Goal: Find specific page/section: Find specific page/section

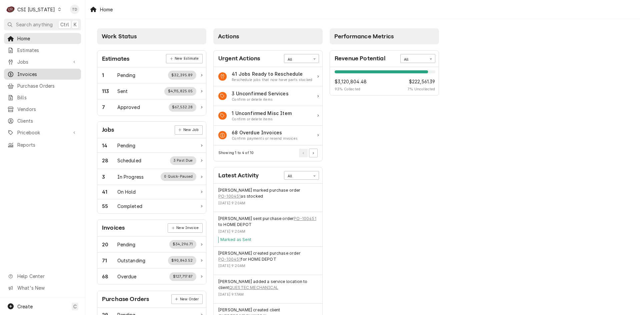
click at [32, 70] on div "Invoices" at bounding box center [42, 74] width 74 height 8
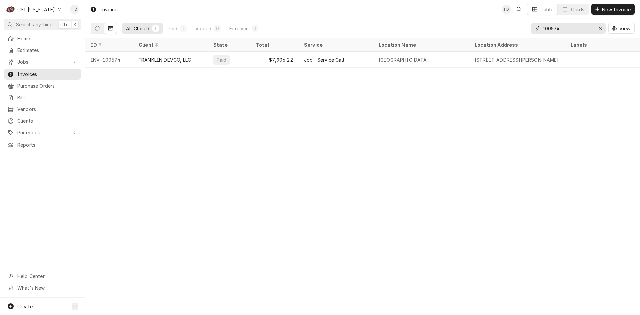
click at [560, 27] on input "100574" at bounding box center [568, 28] width 50 height 11
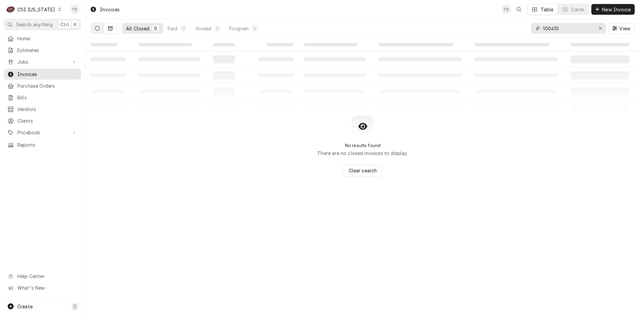
type input "100410"
click at [100, 29] on button "Dynamic Content Wrapper" at bounding box center [97, 28] width 13 height 11
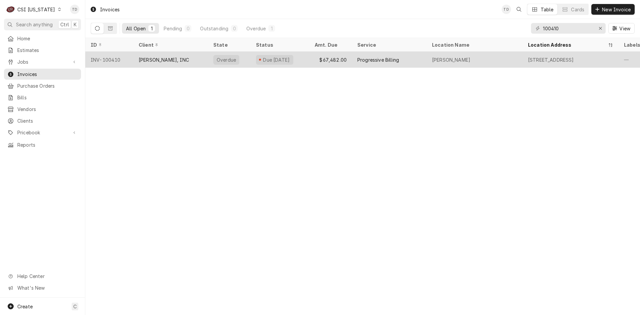
click at [331, 58] on div "$67,482.00" at bounding box center [331, 60] width 43 height 16
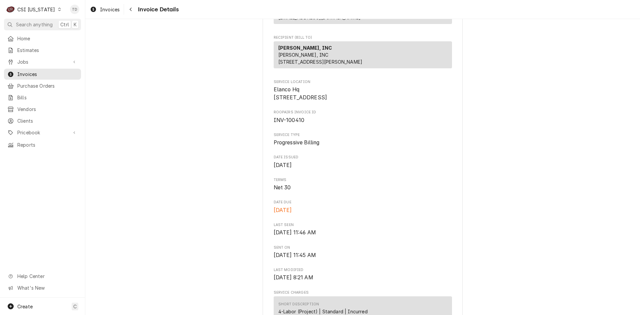
scroll to position [78, 0]
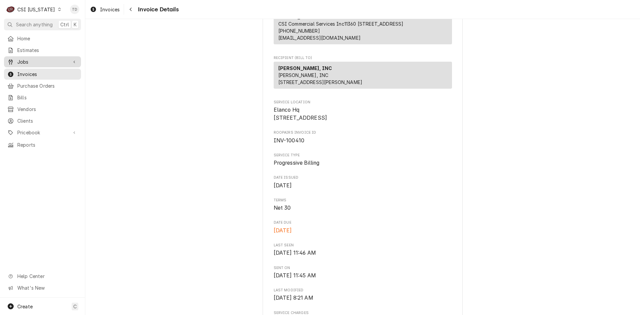
click at [37, 63] on span "Jobs" at bounding box center [42, 61] width 50 height 7
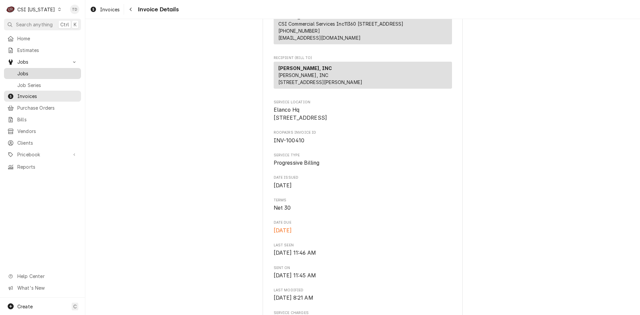
click at [36, 70] on span "Jobs" at bounding box center [47, 73] width 60 height 7
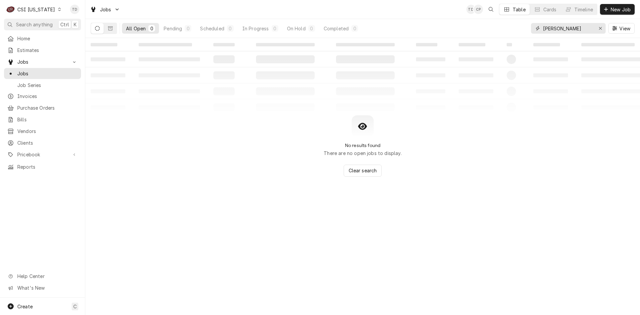
click at [560, 26] on input "[PERSON_NAME]" at bounding box center [568, 28] width 50 height 11
click at [559, 26] on input "[PERSON_NAME]" at bounding box center [568, 28] width 50 height 11
click at [560, 26] on input "[PERSON_NAME]" at bounding box center [568, 28] width 50 height 11
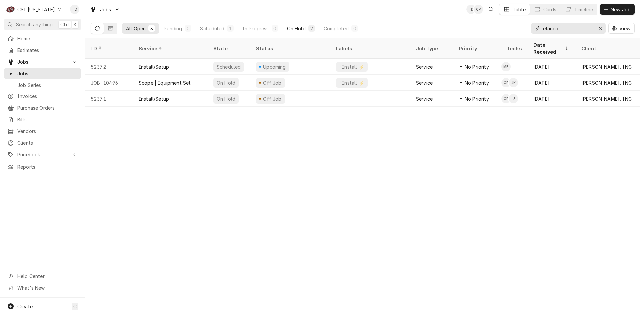
type input "elanco"
